Goal: Find specific page/section: Find specific page/section

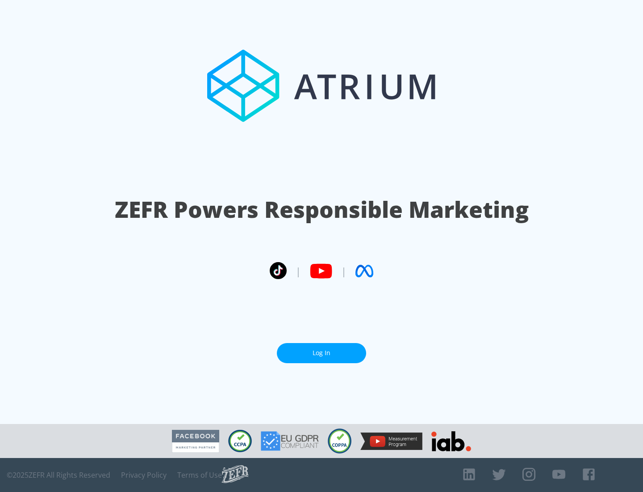
click at [322, 349] on link "Log In" at bounding box center [321, 353] width 89 height 20
